Goal: Answer question/provide support

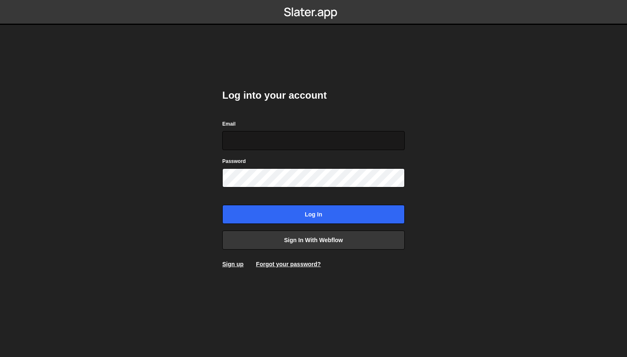
click at [230, 147] on input "Email" at bounding box center [313, 140] width 182 height 19
type input "[PERSON_NAME][EMAIL_ADDRESS][PERSON_NAME][DOMAIN_NAME]"
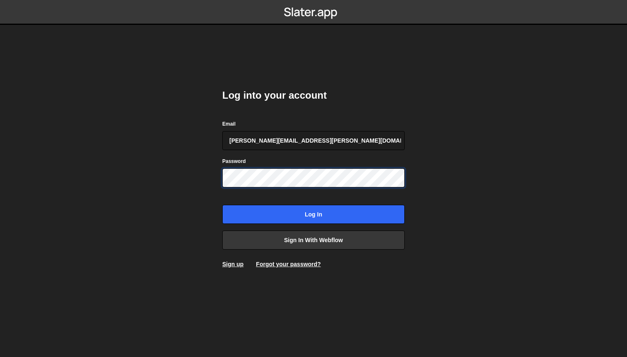
click at [222, 205] on input "Log in" at bounding box center [313, 214] width 182 height 19
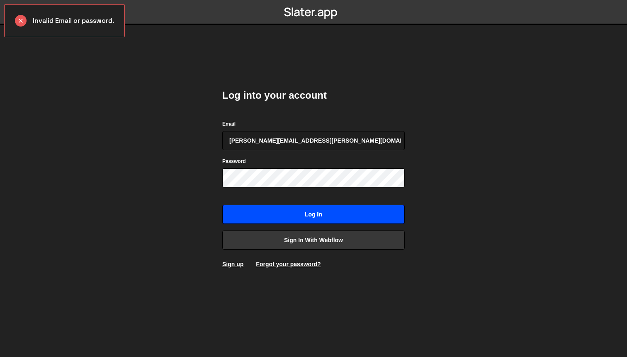
click at [297, 219] on input "Log in" at bounding box center [313, 214] width 182 height 19
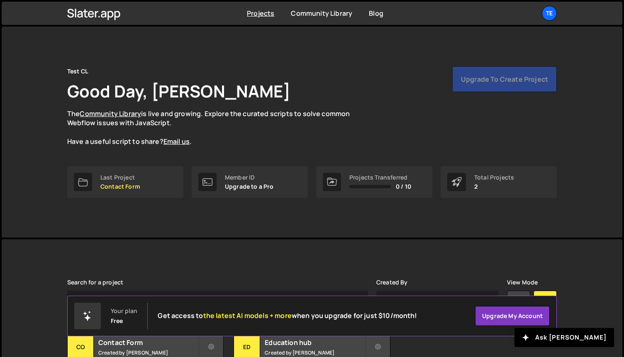
scroll to position [70, 0]
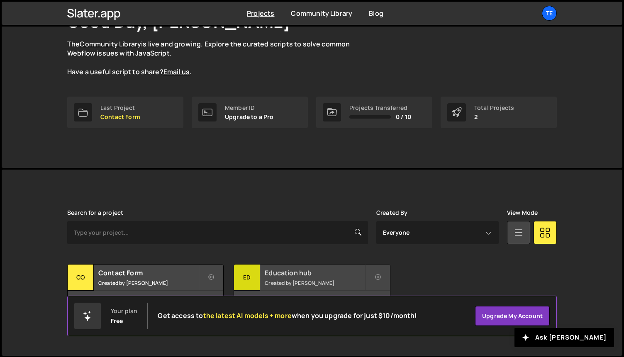
click at [324, 281] on small "Created by sonja snoeyink" at bounding box center [315, 283] width 100 height 7
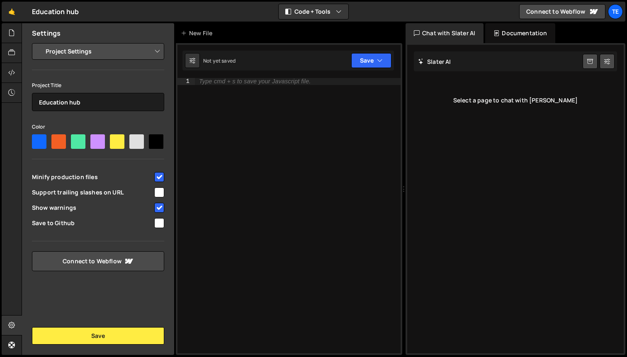
click at [460, 63] on div "Slater AI Start new chat" at bounding box center [515, 61] width 203 height 20
click at [493, 117] on div "Slater AI Start new chat Select a page to chat with Slater" at bounding box center [515, 199] width 217 height 309
click at [288, 106] on div "Type cmd + s to save your Javascript file." at bounding box center [298, 222] width 206 height 289
click at [192, 33] on div "New File" at bounding box center [198, 33] width 35 height 8
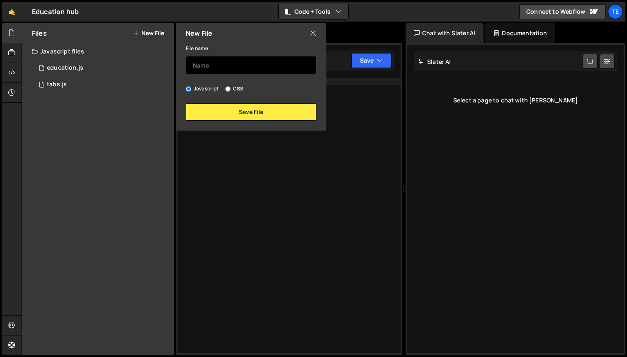
click at [221, 67] on input "text" at bounding box center [251, 65] width 131 height 18
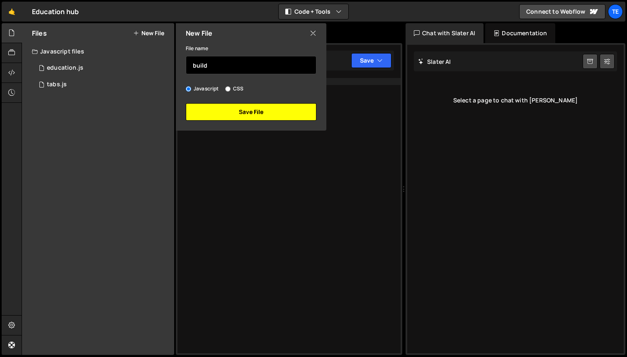
type input "build"
click at [289, 109] on button "Save File" at bounding box center [251, 111] width 131 height 17
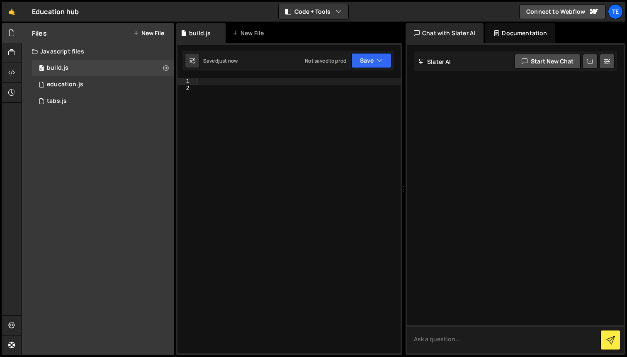
click at [460, 336] on textarea at bounding box center [515, 339] width 217 height 28
type textarea "I want to find the webflow pagination and change the format from "1 / 11" to "p…"
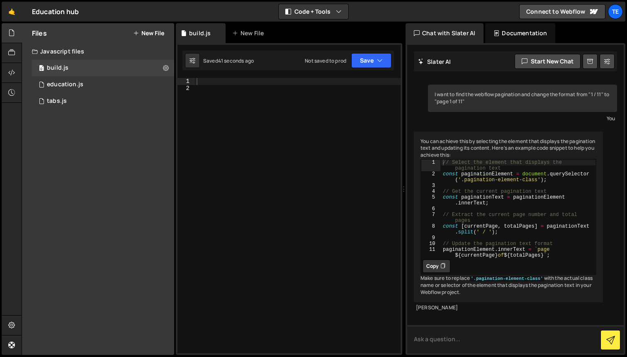
scroll to position [1, 0]
click at [436, 272] on button "Copy" at bounding box center [437, 266] width 28 height 13
click at [458, 340] on textarea at bounding box center [515, 339] width 217 height 28
type textarea "it's not working"
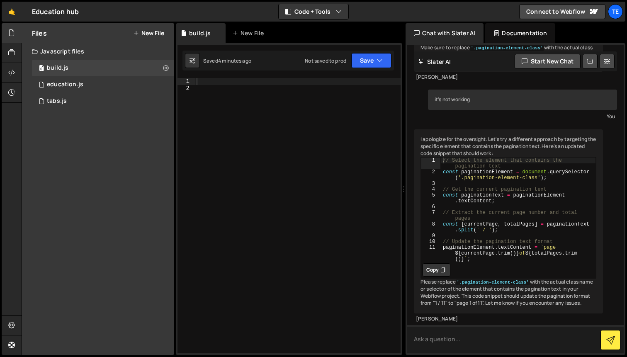
scroll to position [272, 0]
click at [447, 263] on button "Copy" at bounding box center [437, 269] width 28 height 13
click at [453, 337] on textarea at bounding box center [515, 339] width 217 height 28
paste textarea "w-page-count"
type textarea "the class for the pagination text is w-page-count"
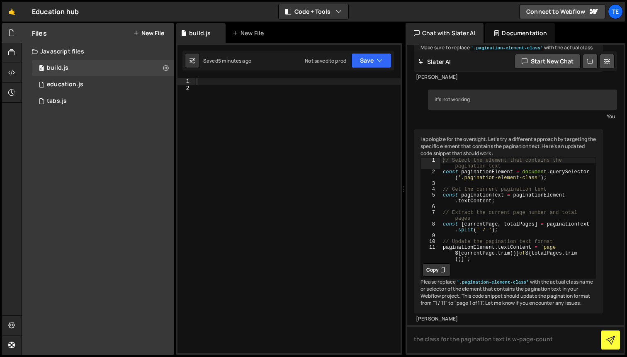
click at [609, 343] on icon at bounding box center [610, 340] width 9 height 9
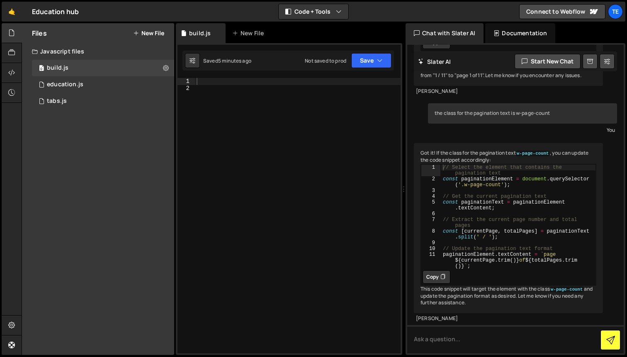
scroll to position [518, 0]
click at [445, 270] on button "Copy" at bounding box center [437, 276] width 28 height 13
click at [437, 345] on textarea at bounding box center [515, 339] width 217 height 28
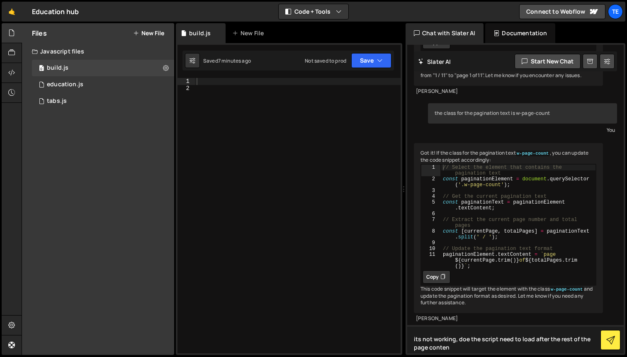
type textarea "its not working, doe the script need to load after the rest of the page content"
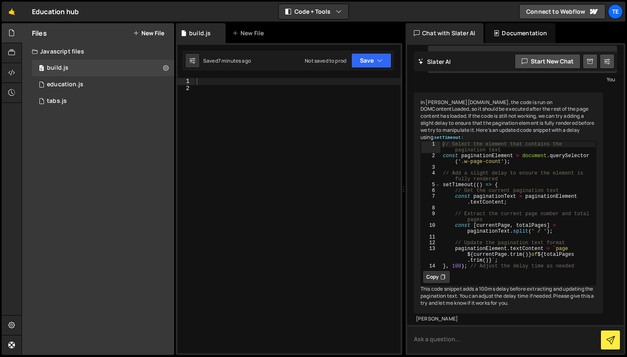
scroll to position [794, 0]
click at [437, 284] on button "Copy" at bounding box center [437, 276] width 28 height 13
click at [443, 336] on textarea at bounding box center [515, 339] width 217 height 28
type textarea "can we taget this using custome attribut of "pagination-text" = "text""
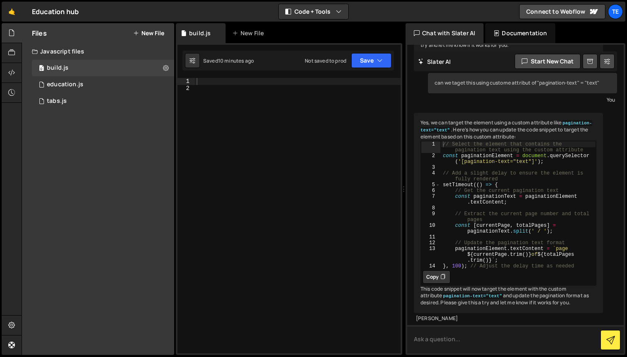
scroll to position [1063, 0]
click at [436, 284] on button "Copy" at bounding box center [437, 276] width 28 height 13
click at [457, 349] on textarea at bounding box center [515, 339] width 217 height 28
type textarea "it works on initial load but than webflow overrides it as the page count is upd…"
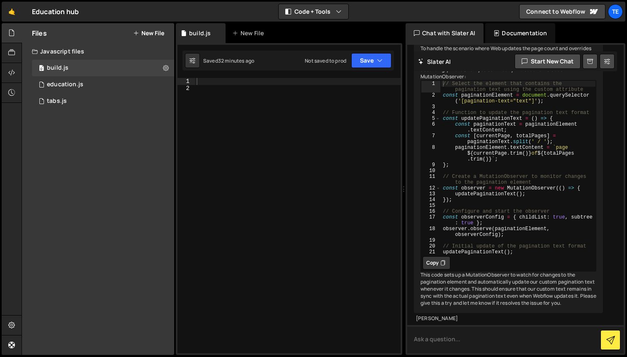
scroll to position [1418, 0]
click at [433, 270] on button "Copy" at bounding box center [437, 262] width 28 height 13
click at [452, 342] on textarea at bounding box center [515, 339] width 217 height 28
type textarea "its working but now the page count goes up very slowly"
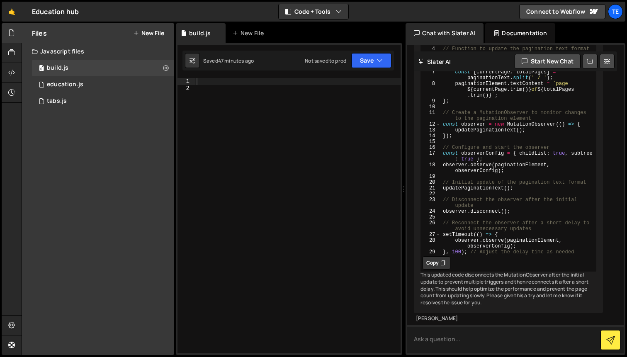
scroll to position [1898, 0]
click at [436, 256] on button "Copy" at bounding box center [437, 262] width 28 height 13
click at [445, 259] on icon at bounding box center [442, 263] width 5 height 8
